Goal: Find specific page/section: Find specific page/section

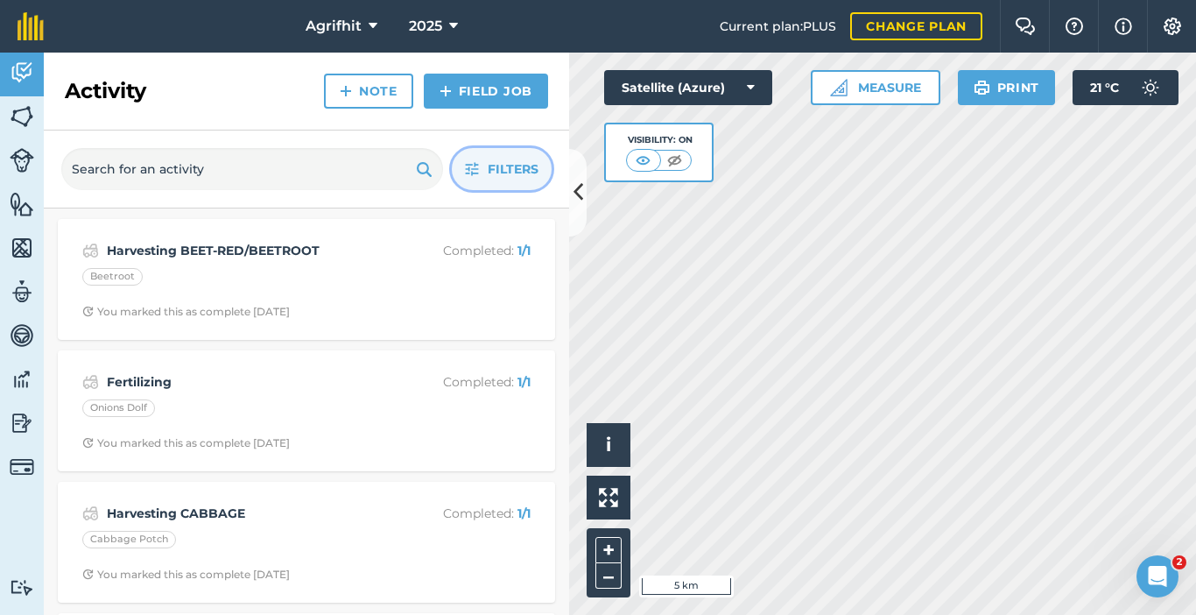
click at [505, 180] on button "Filters" at bounding box center [502, 169] width 100 height 42
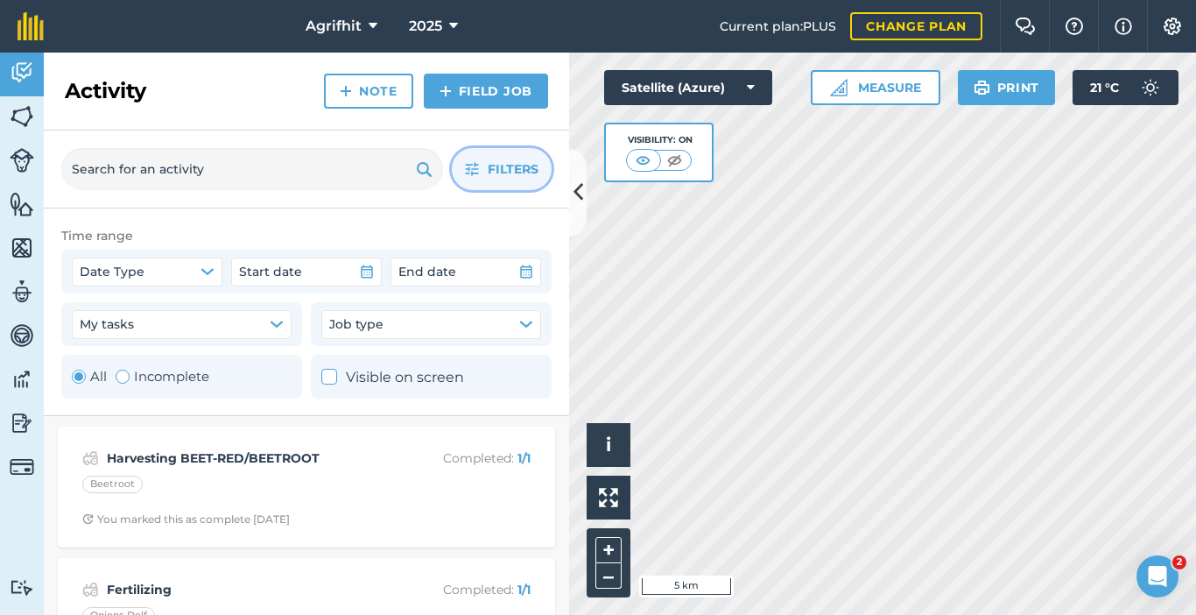
click at [123, 376] on div "Toggle Activity" at bounding box center [123, 377] width 14 height 14
radio input "false"
radio input "true"
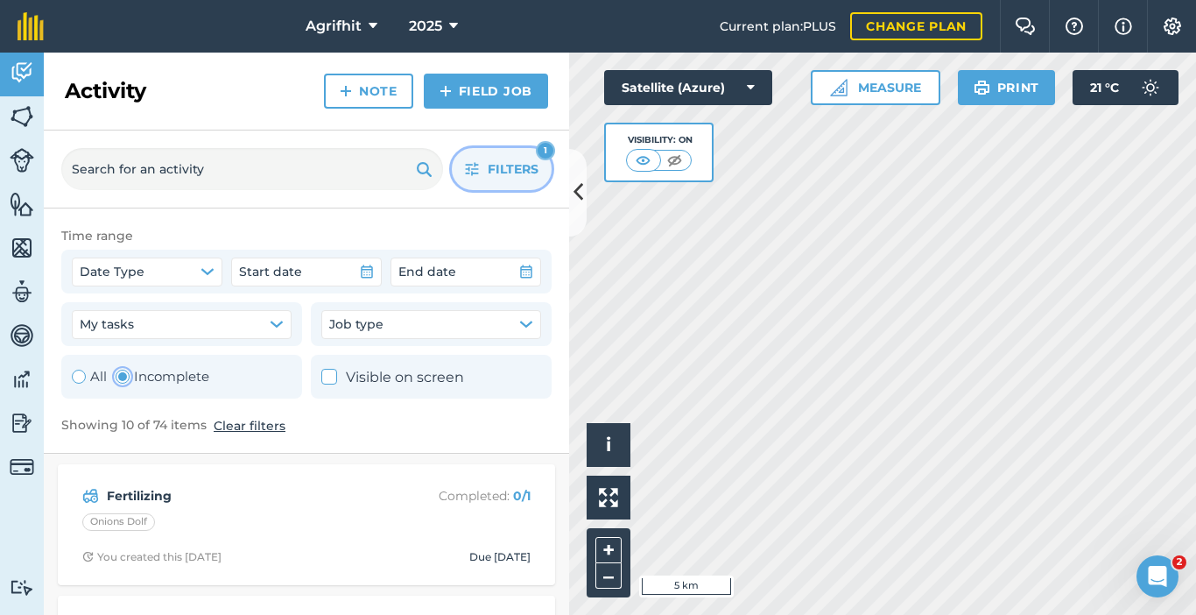
click at [511, 163] on span "Filters" at bounding box center [513, 168] width 51 height 19
